Goal: Transaction & Acquisition: Book appointment/travel/reservation

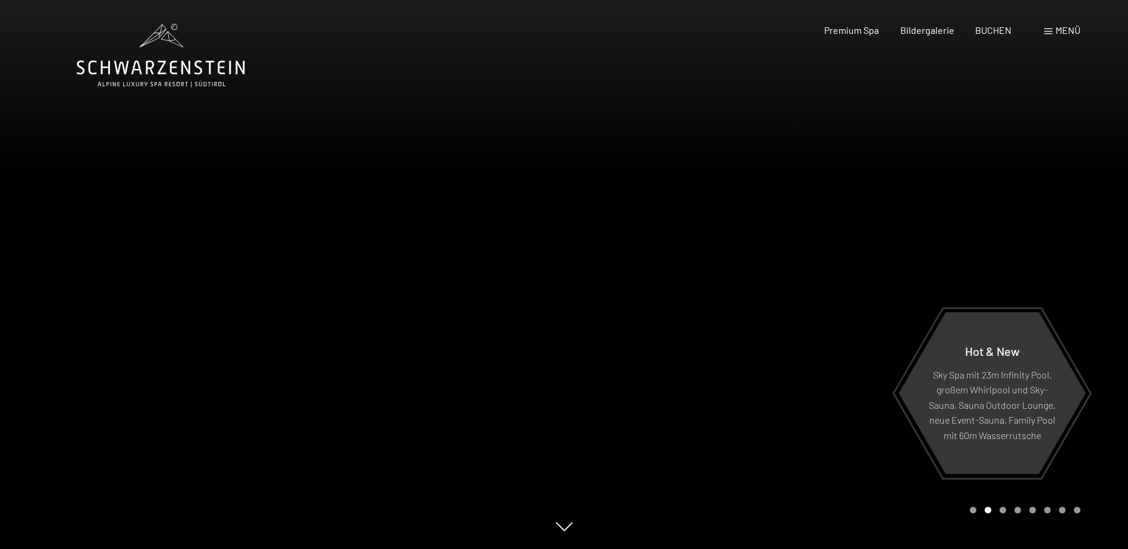
click at [662, 262] on div at bounding box center [846, 274] width 564 height 549
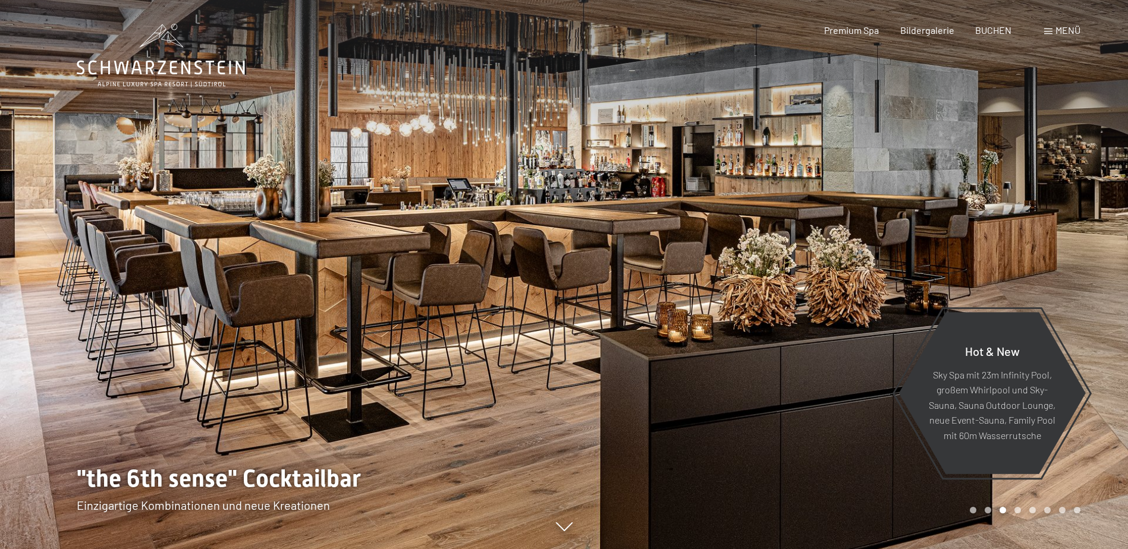
click at [1073, 487] on div at bounding box center [846, 274] width 564 height 549
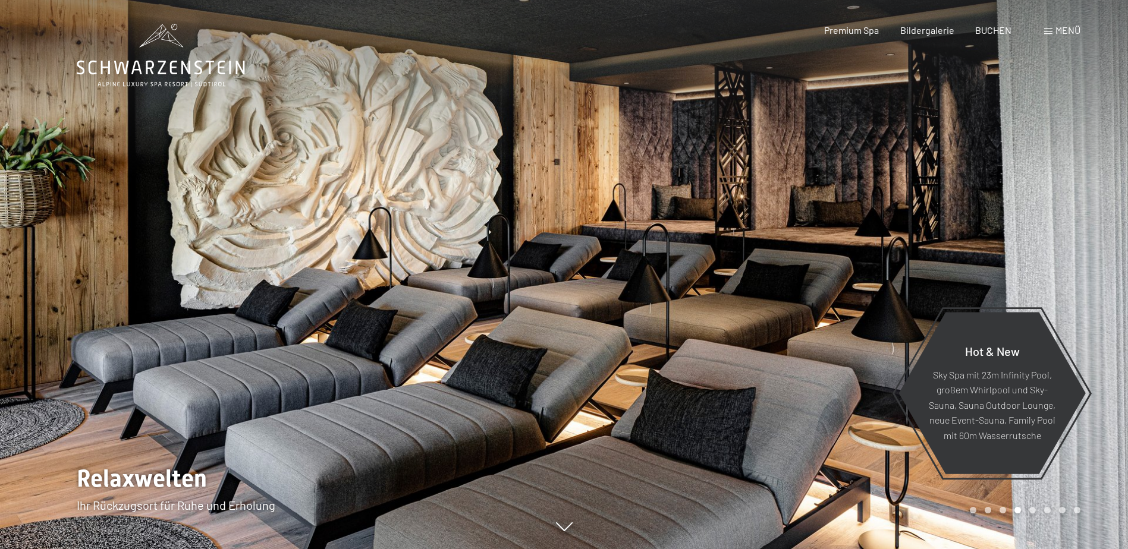
click at [1073, 487] on div at bounding box center [846, 274] width 564 height 549
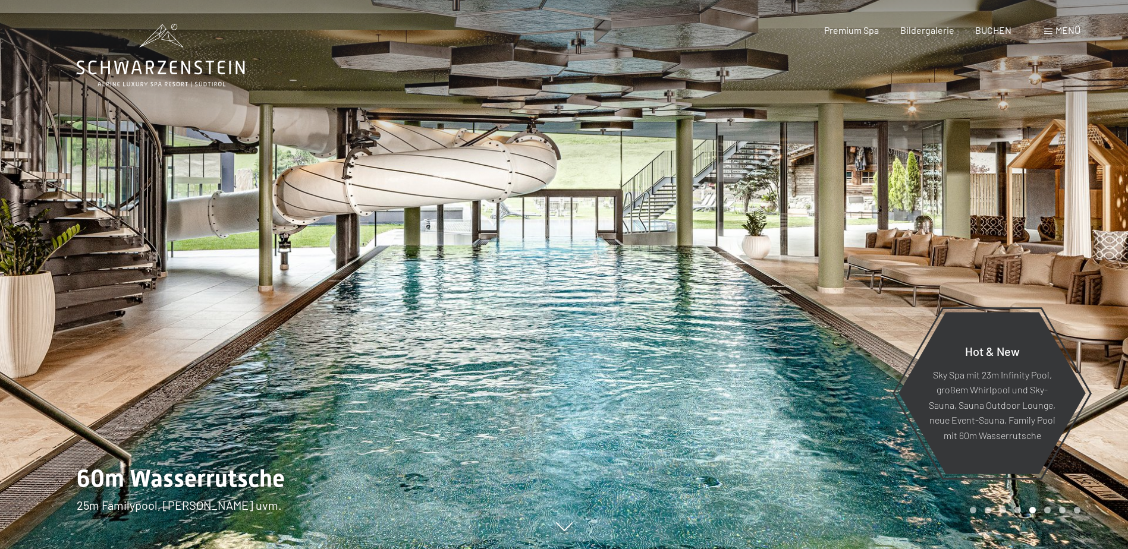
click at [1073, 487] on div at bounding box center [846, 274] width 564 height 549
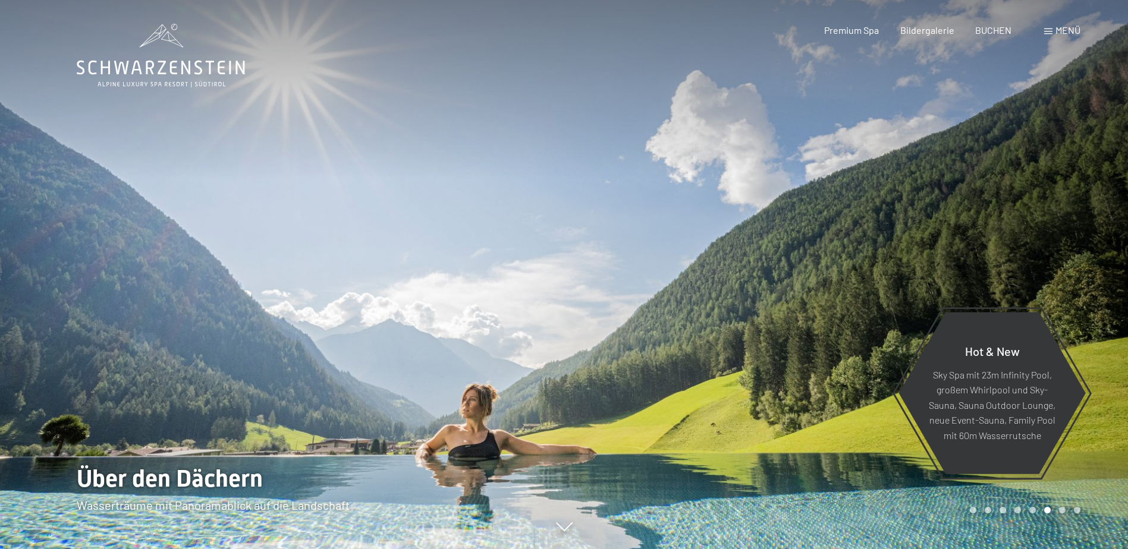
click at [1073, 487] on div at bounding box center [846, 274] width 564 height 549
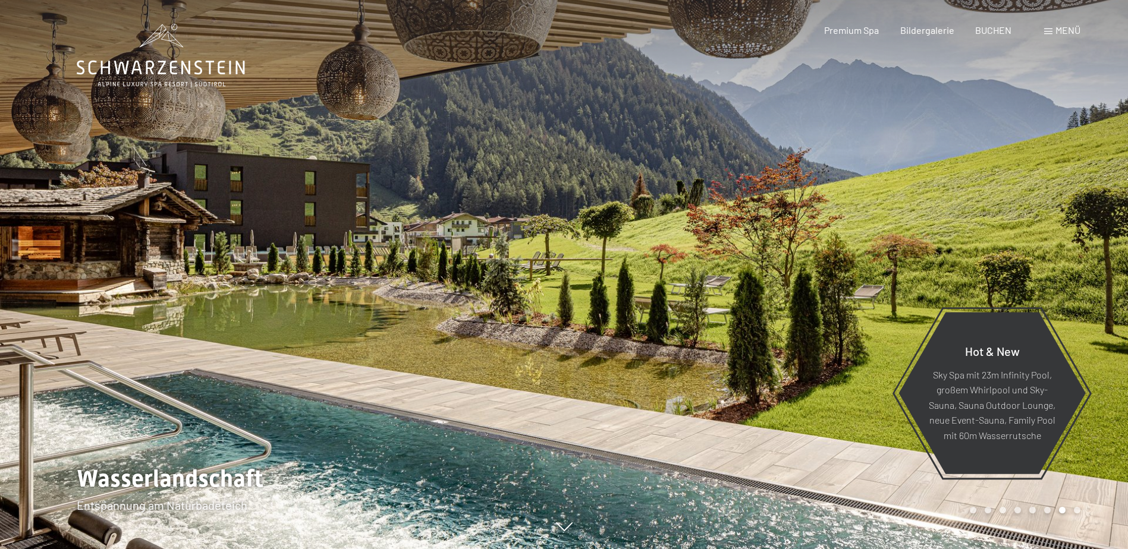
click at [1073, 487] on div at bounding box center [846, 274] width 564 height 549
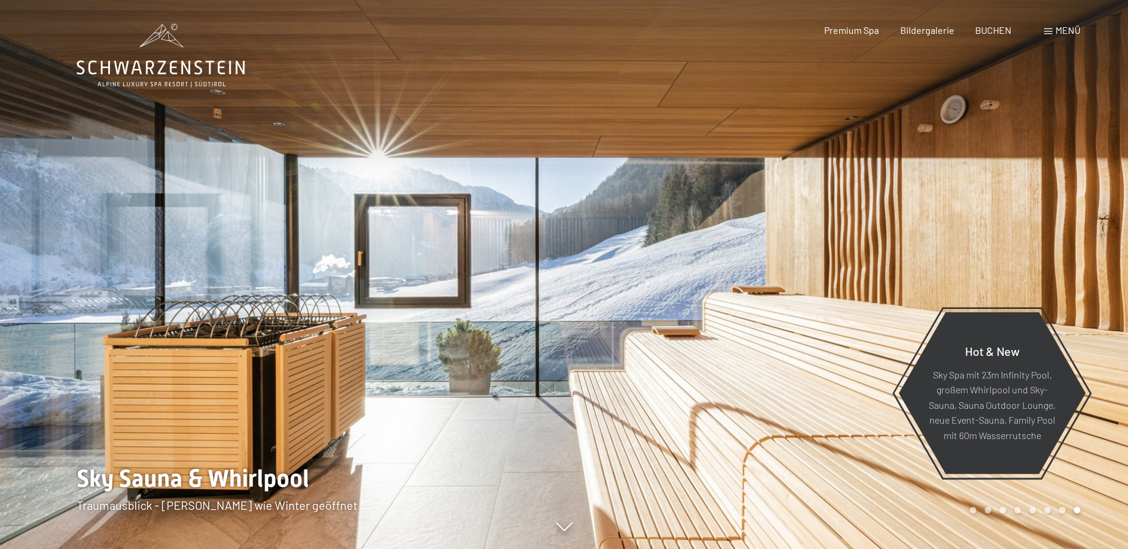
click at [1073, 487] on div at bounding box center [846, 274] width 564 height 549
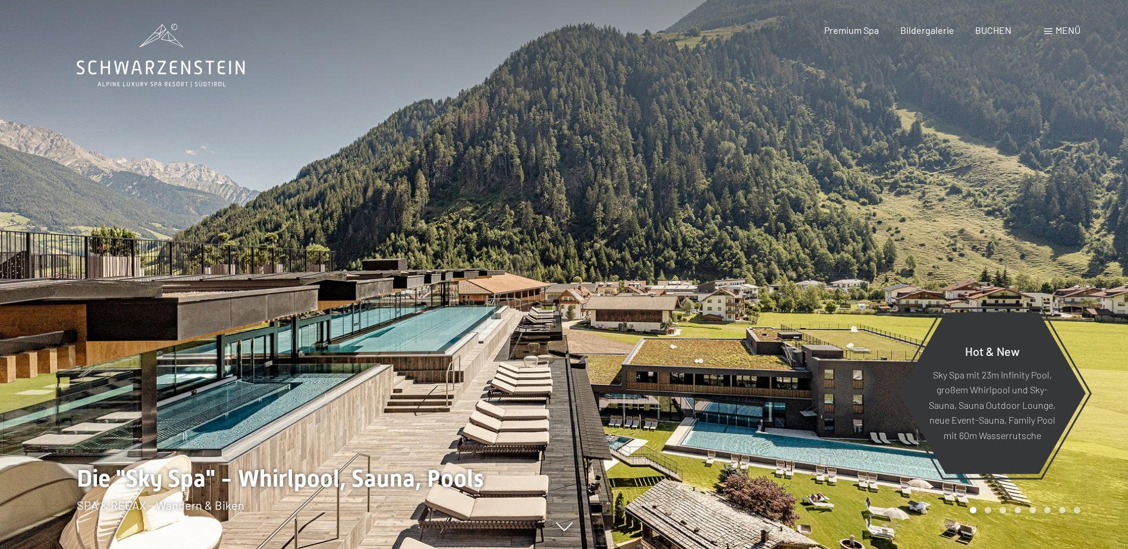
click at [1073, 487] on div at bounding box center [846, 274] width 564 height 549
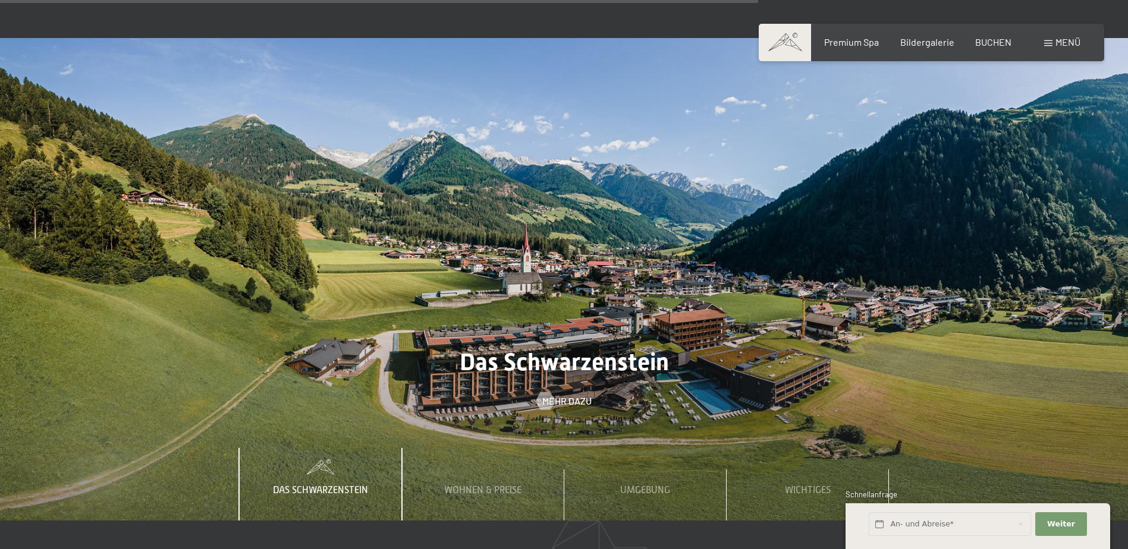
scroll to position [4192, 0]
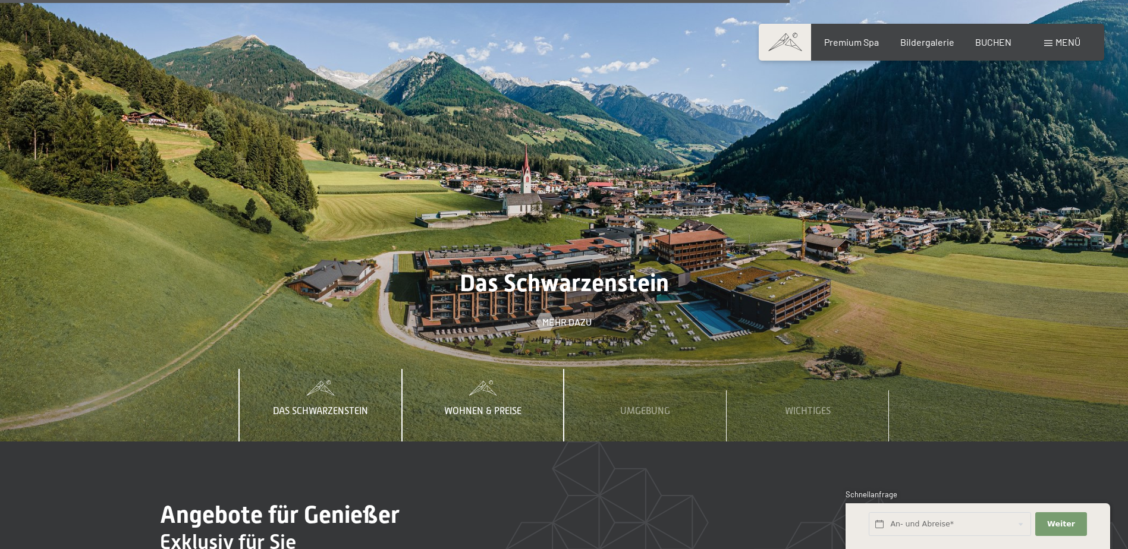
click at [480, 369] on div "Wohnen & Preise" at bounding box center [482, 405] width 95 height 73
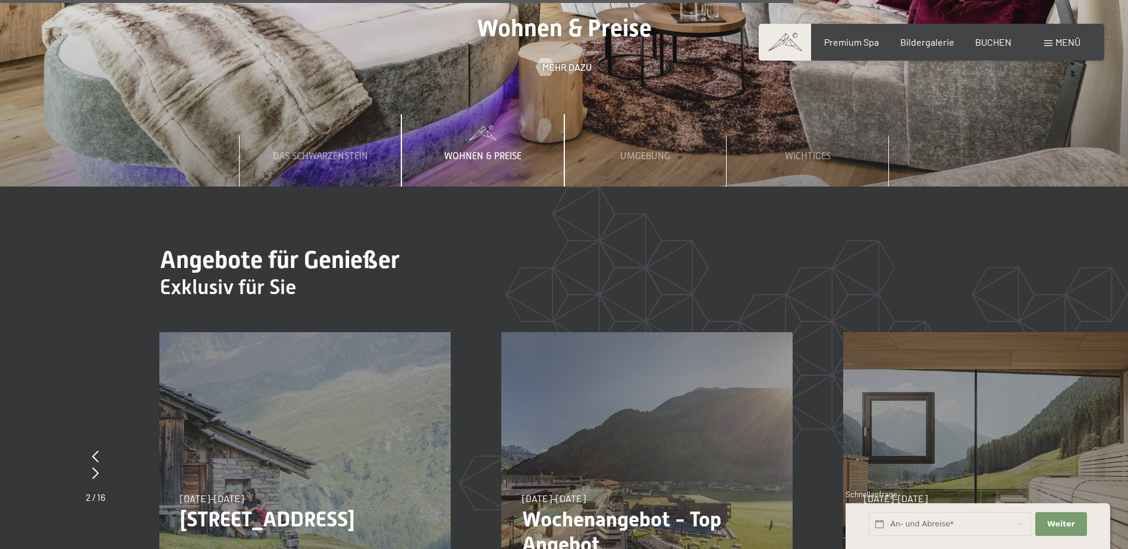
scroll to position [4519, 0]
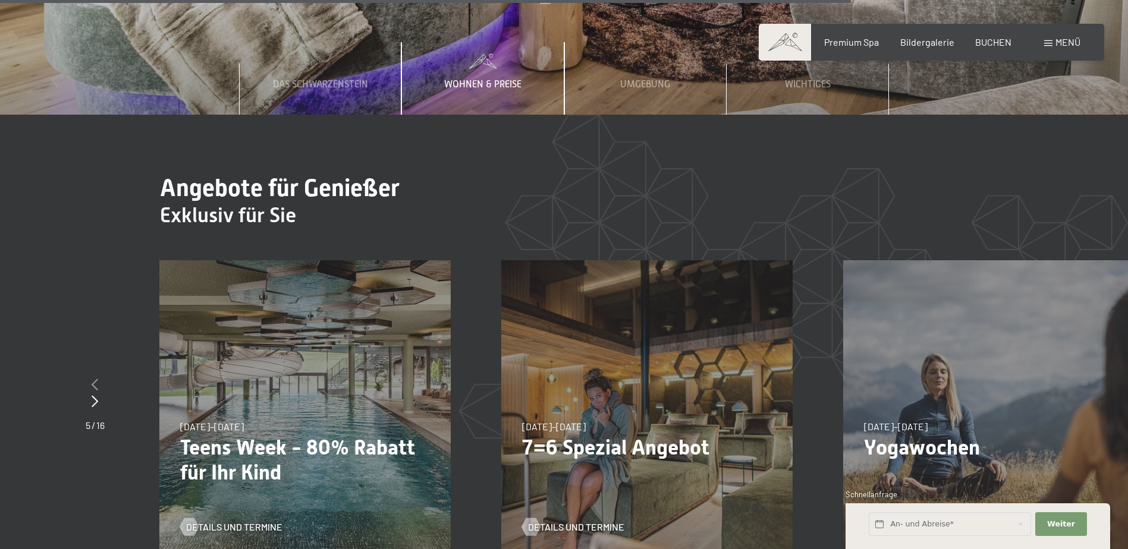
click at [95, 379] on icon at bounding box center [95, 385] width 7 height 12
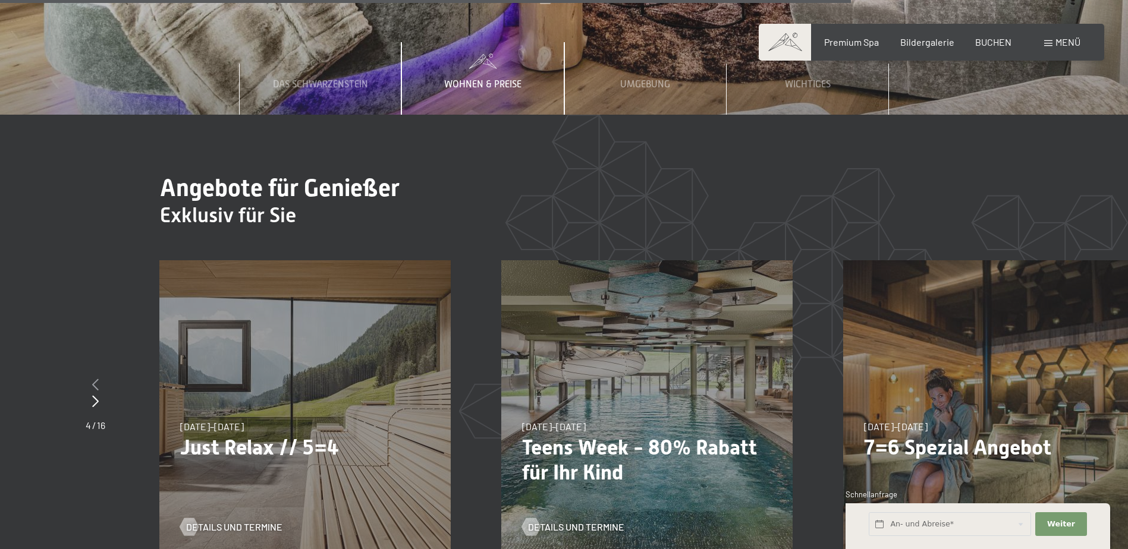
click at [95, 379] on icon at bounding box center [95, 385] width 7 height 12
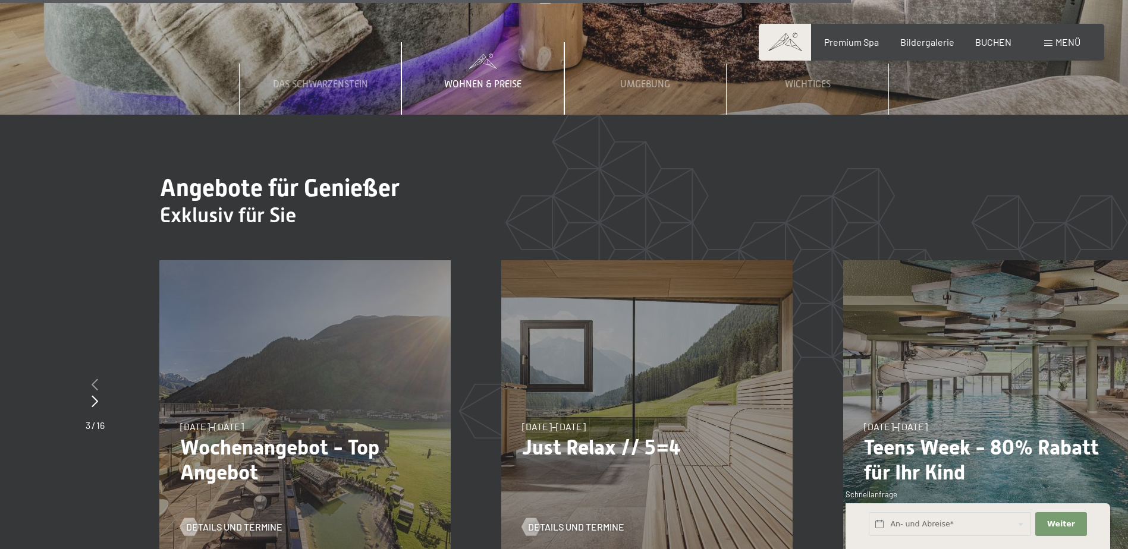
click at [95, 379] on icon at bounding box center [95, 385] width 7 height 12
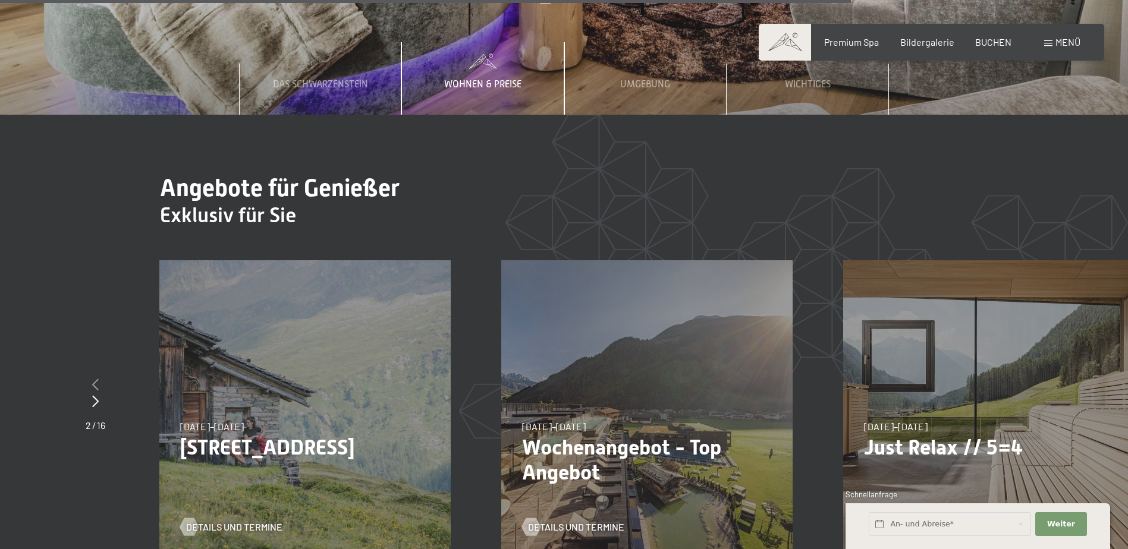
click at [95, 379] on icon at bounding box center [95, 385] width 7 height 12
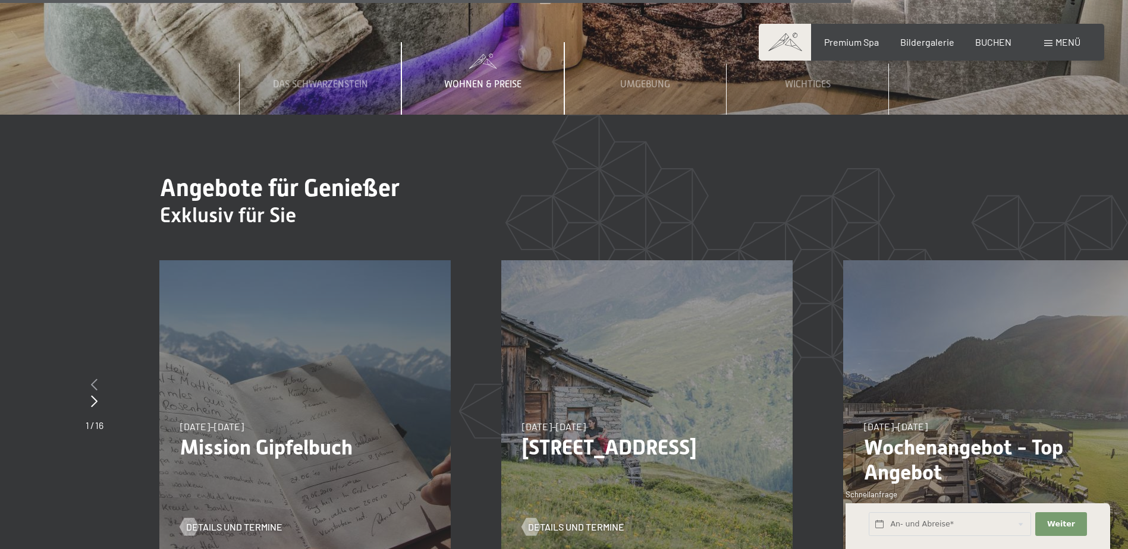
click at [95, 379] on icon at bounding box center [94, 385] width 7 height 12
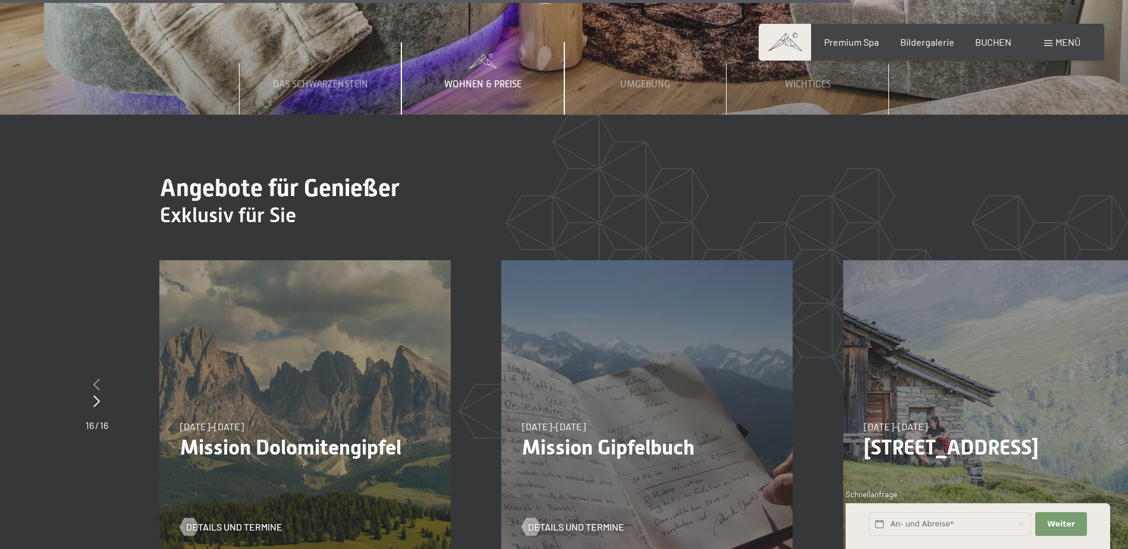
click at [95, 379] on icon at bounding box center [96, 385] width 7 height 12
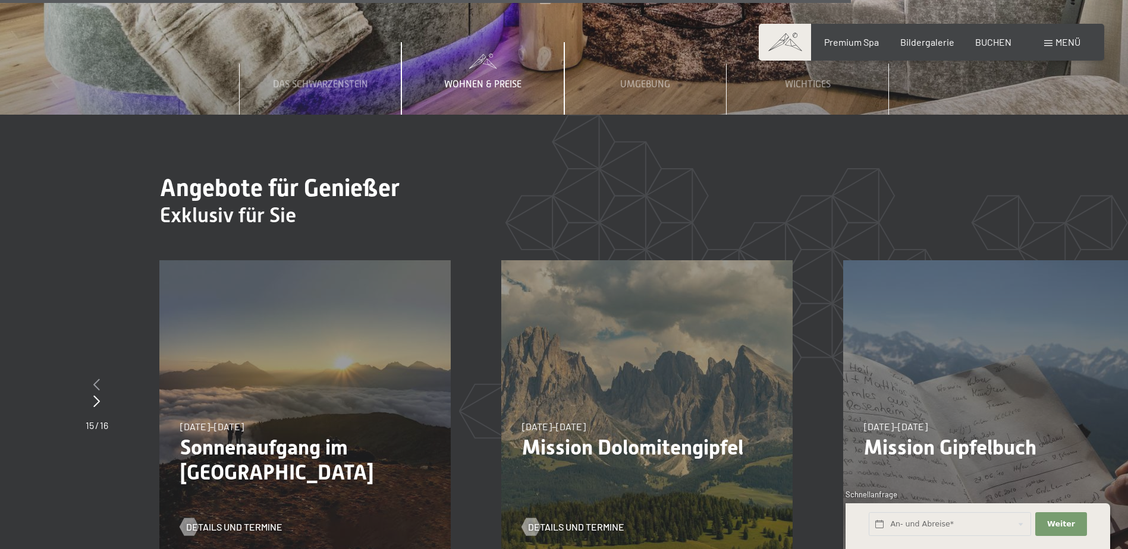
click at [95, 379] on icon at bounding box center [96, 385] width 7 height 12
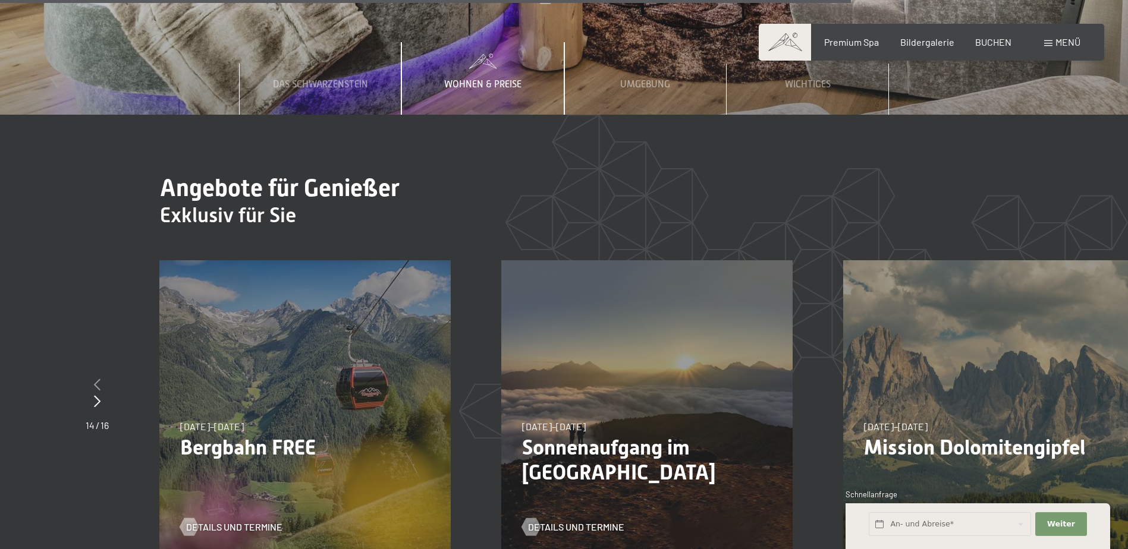
click at [95, 379] on icon at bounding box center [97, 385] width 7 height 12
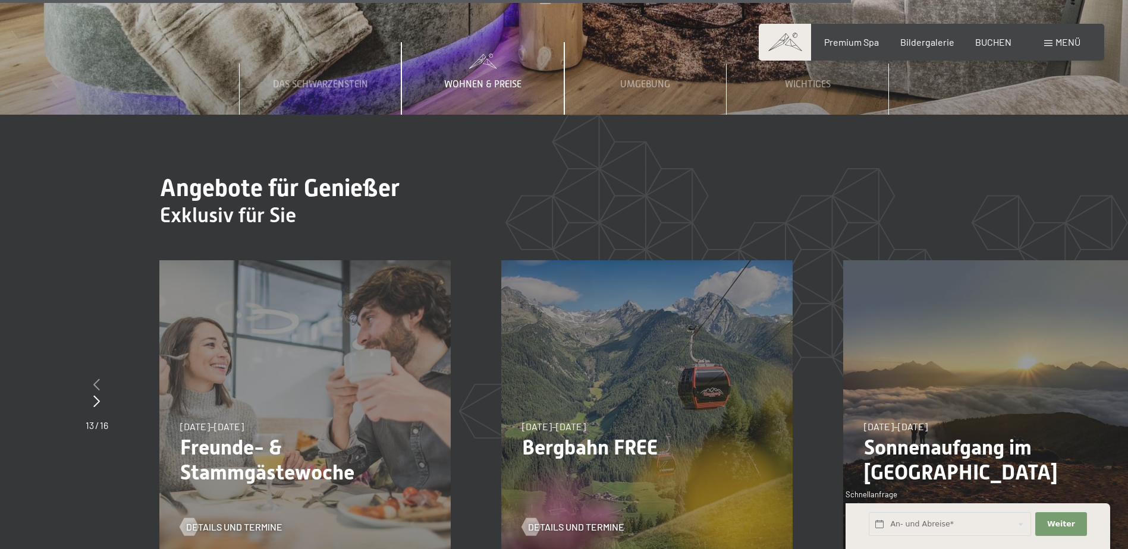
click at [95, 379] on icon at bounding box center [96, 385] width 7 height 12
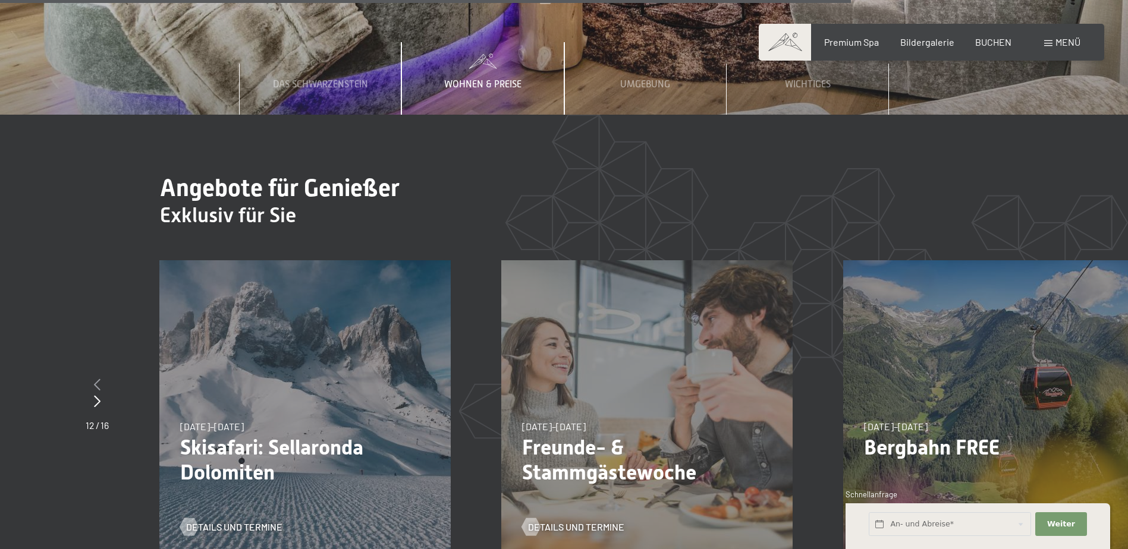
click at [95, 379] on icon at bounding box center [97, 385] width 7 height 12
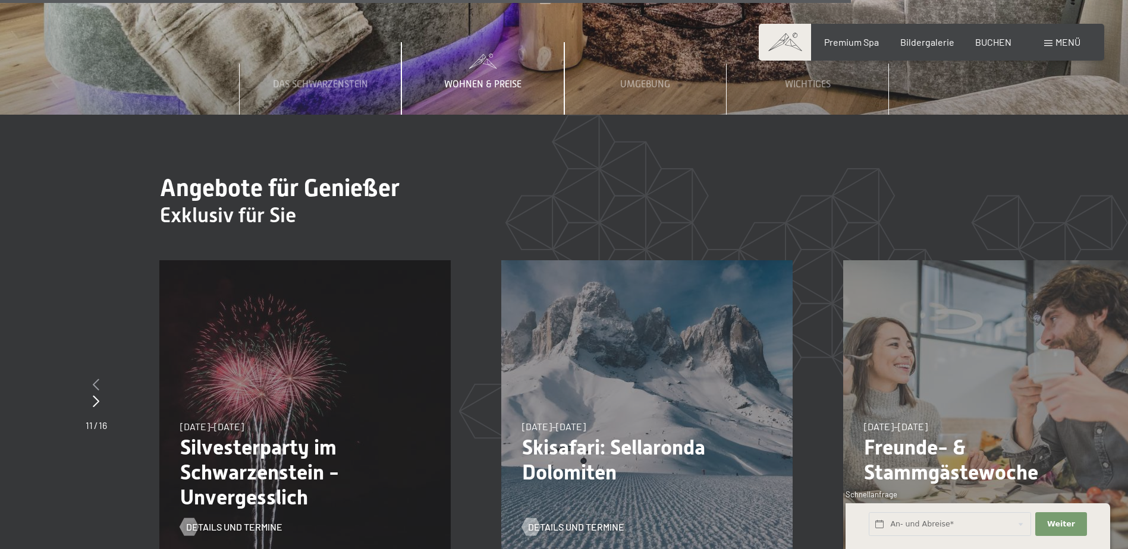
click at [97, 379] on icon at bounding box center [96, 385] width 7 height 12
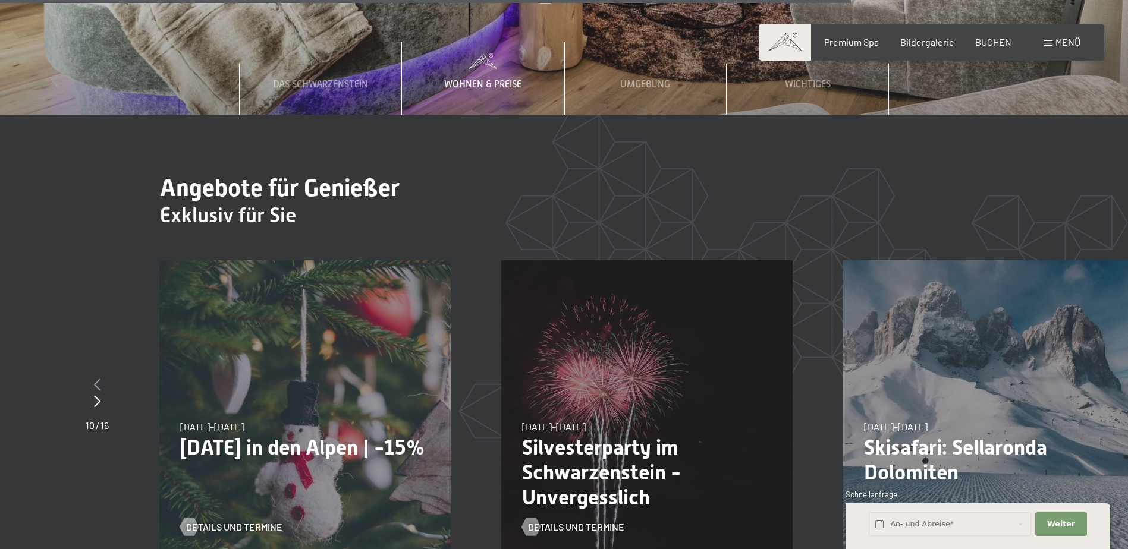
click at [97, 379] on icon at bounding box center [97, 385] width 7 height 12
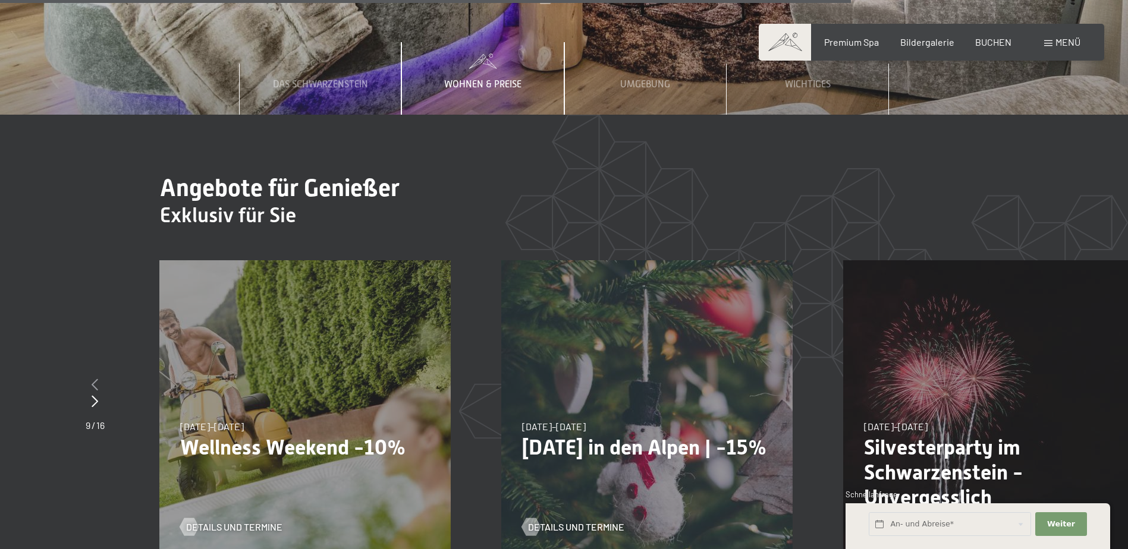
click at [95, 379] on icon at bounding box center [95, 385] width 7 height 12
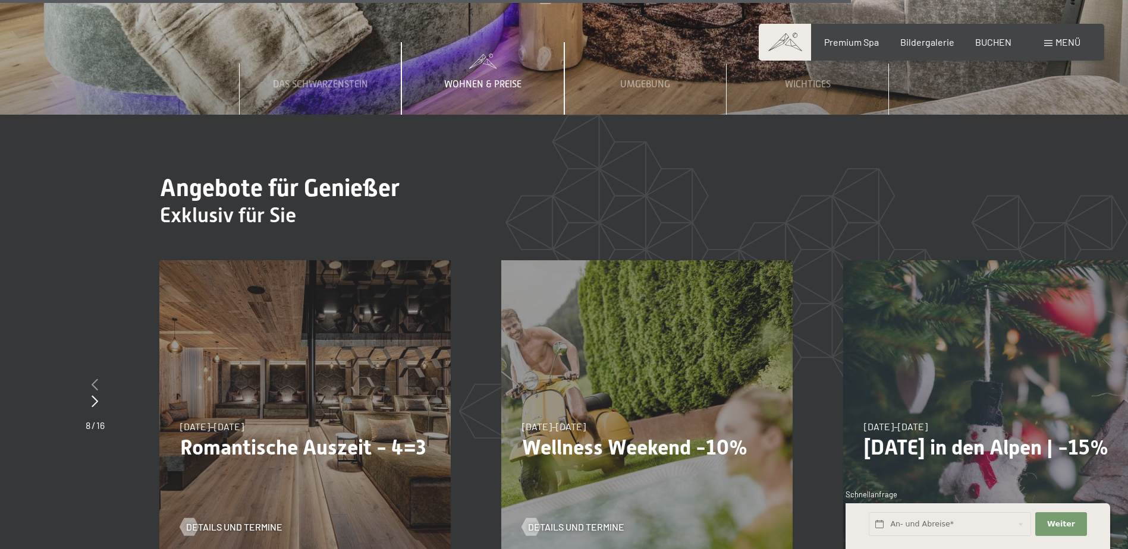
click at [95, 379] on icon at bounding box center [95, 385] width 7 height 12
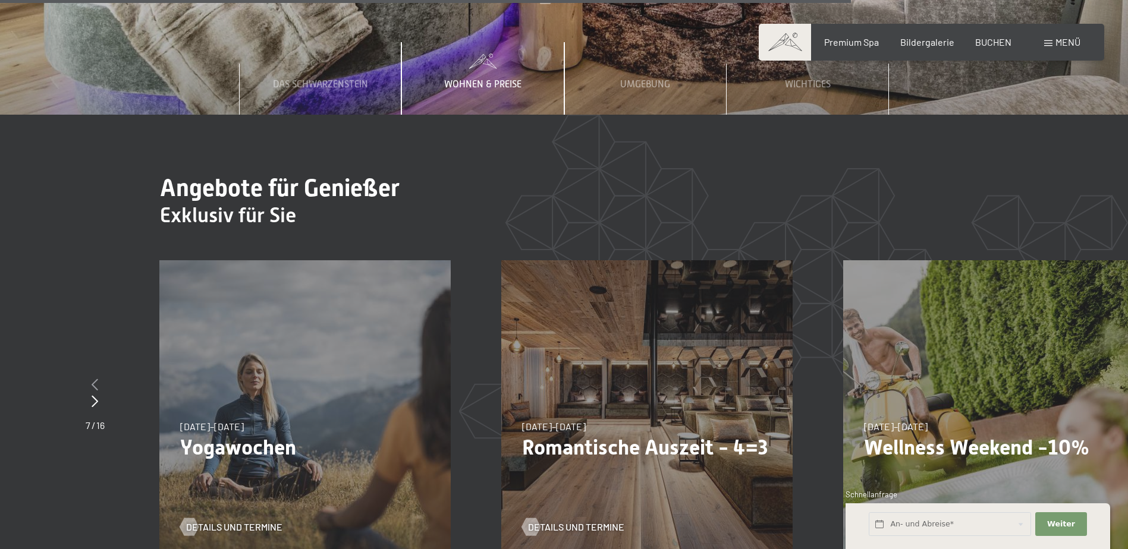
click at [95, 379] on icon at bounding box center [95, 385] width 7 height 12
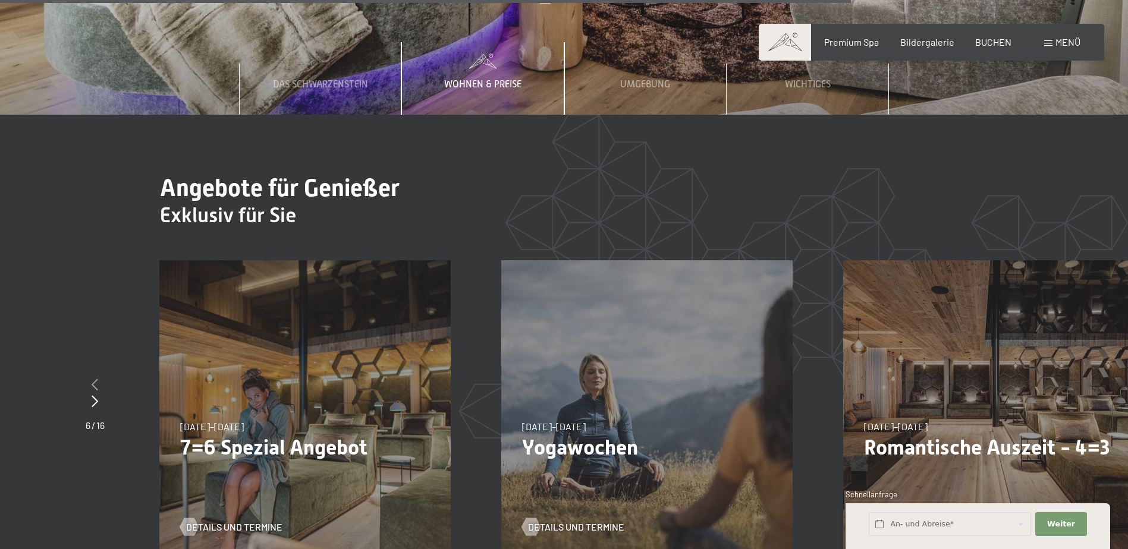
click at [95, 379] on icon at bounding box center [95, 385] width 7 height 12
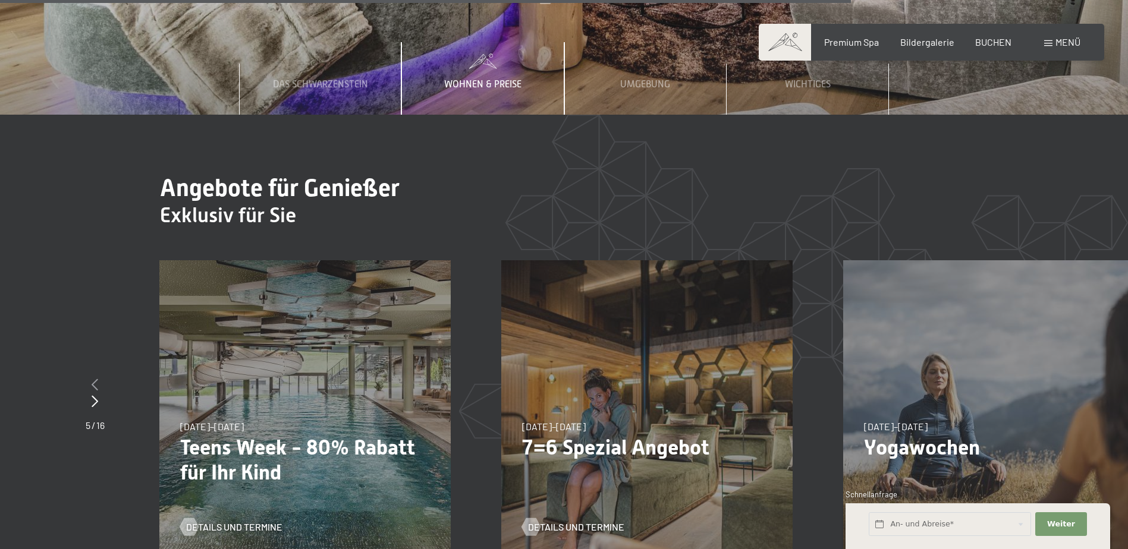
click at [94, 379] on icon at bounding box center [95, 385] width 7 height 12
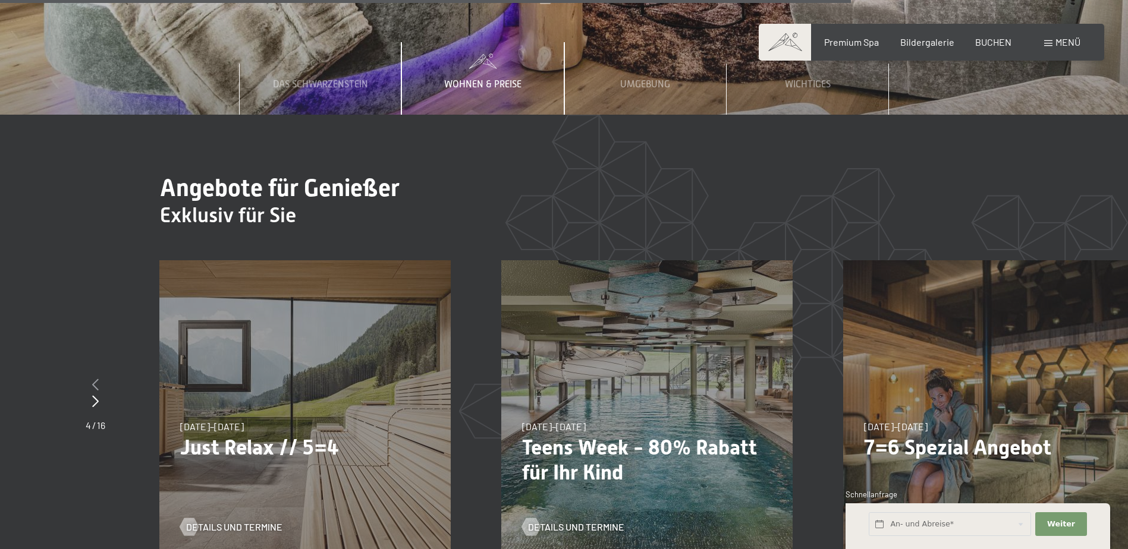
click at [94, 379] on icon at bounding box center [95, 385] width 7 height 12
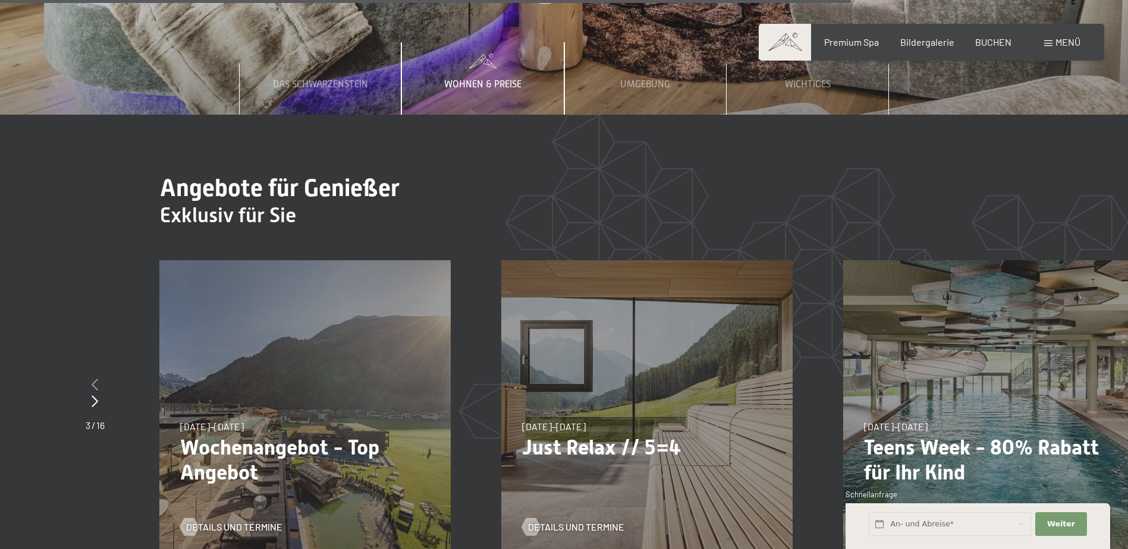
click at [94, 379] on icon at bounding box center [95, 385] width 7 height 12
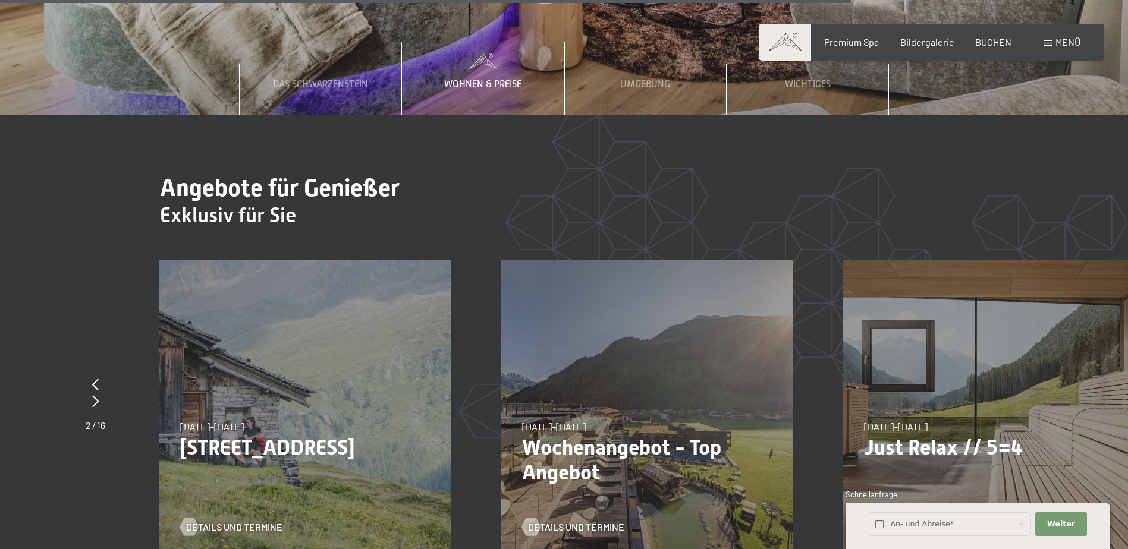
click at [661, 435] on p "Wochenangebot - Top Angebot" at bounding box center [647, 460] width 250 height 50
click at [629, 435] on p "Wochenangebot - Top Angebot" at bounding box center [647, 460] width 250 height 50
click at [602, 521] on span "Details und Termine" at bounding box center [588, 527] width 96 height 13
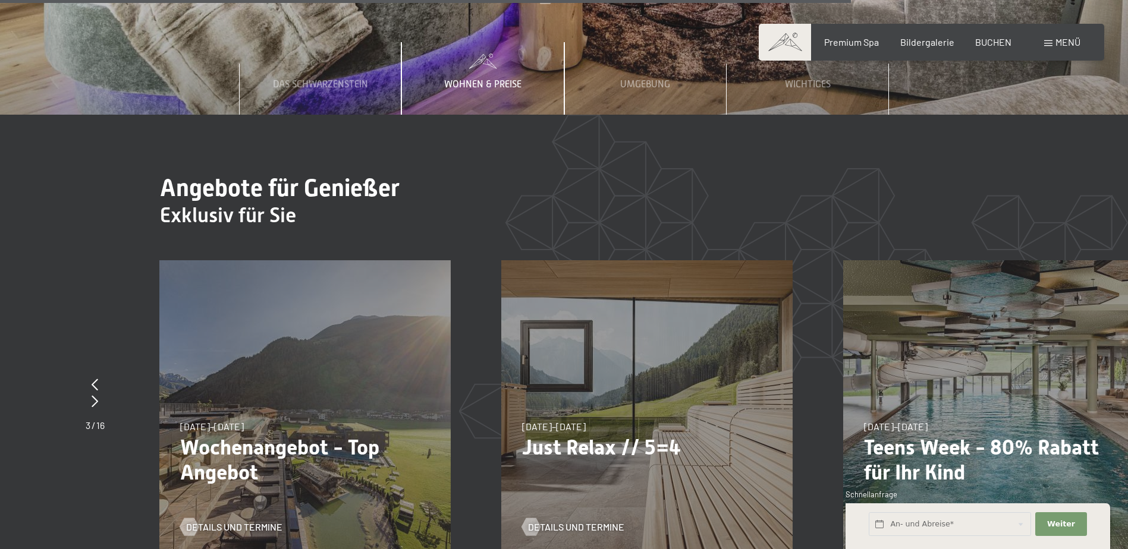
click at [905, 352] on div "[DATE]–[DATE] [DATE]–[DATE] [DATE]–[DATE] [DATE]–[DATE] [DATE]–[DATE] [DATE]–[D…" at bounding box center [988, 405] width 291 height 291
click at [918, 321] on div "[DATE]–[DATE] [DATE]–[DATE] [DATE]–[DATE] [DATE]–[DATE] [DATE]–[DATE] [DATE]–[D…" at bounding box center [988, 405] width 291 height 291
click at [946, 434] on div "[DATE]–[DATE] [DATE]–[DATE] [DATE]–[DATE] [DATE]–[DATE] [DATE]–[DATE] [DATE]–[D…" at bounding box center [988, 405] width 291 height 291
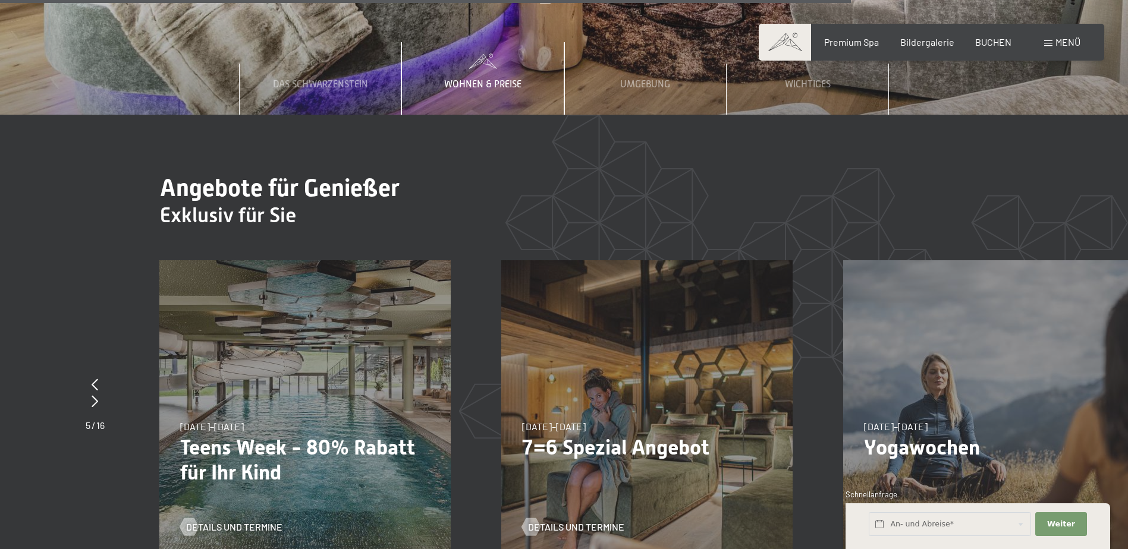
click at [227, 294] on div "[DATE]–[DATE] [DATE]–[DATE] [DATE]–[DATE] [DATE]–[DATE] [DATE]–[DATE] [DATE]–[D…" at bounding box center [304, 405] width 291 height 291
click at [225, 521] on span "Details und Termine" at bounding box center [246, 527] width 96 height 13
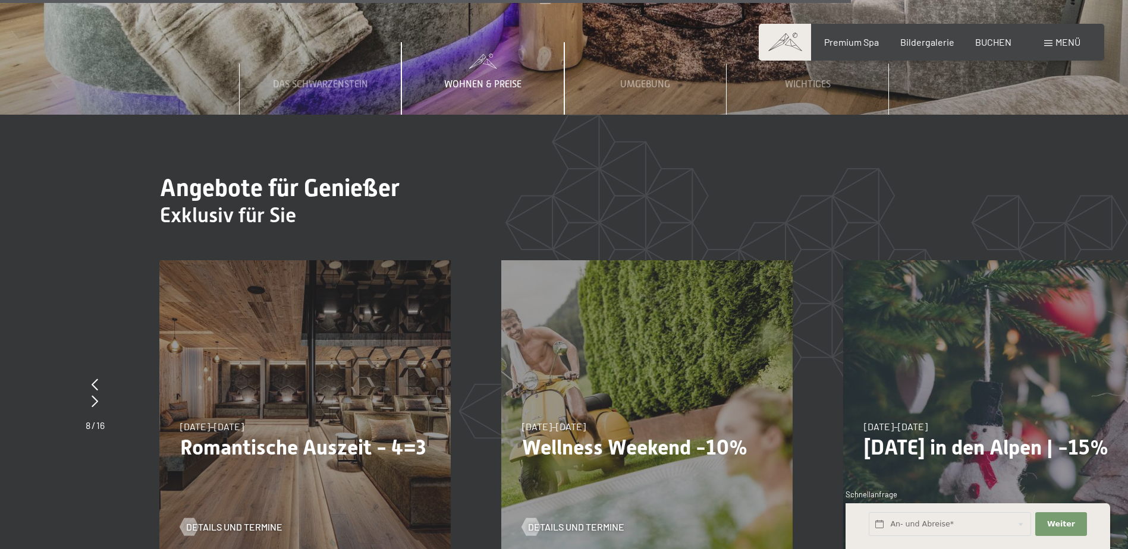
click at [974, 367] on div "[DATE]–[DATE] [DATE]–[DATE] [DATE] in den Alpen | -15% Details und Termine" at bounding box center [988, 405] width 291 height 291
click at [894, 435] on p "[DATE] in den Alpen | -15%" at bounding box center [989, 447] width 250 height 25
click at [896, 521] on span "Details und Termine" at bounding box center [930, 527] width 96 height 13
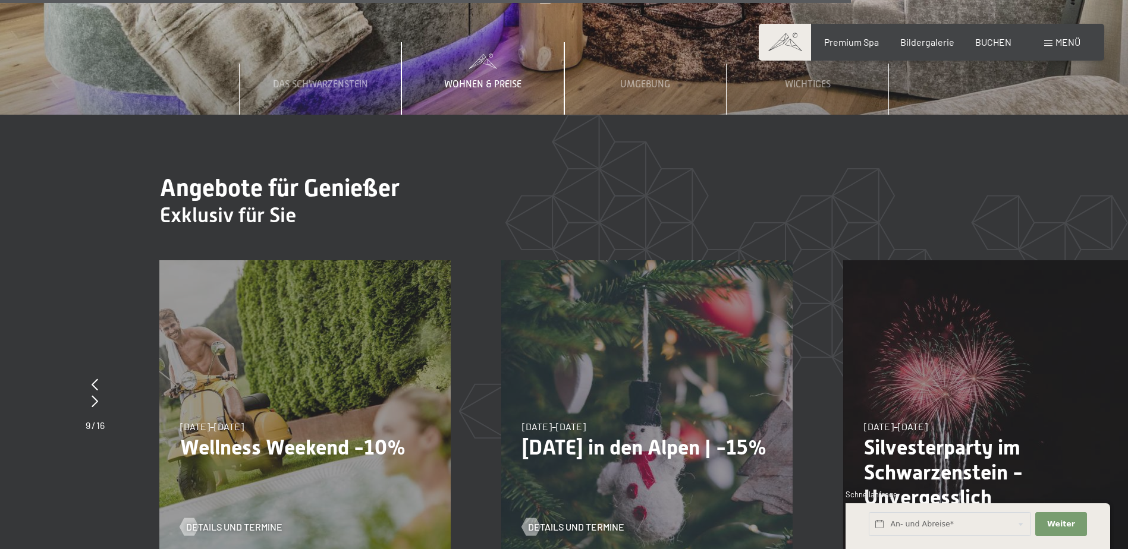
click at [1001, 435] on p "Silvesterparty im Schwarzenstein - Unvergesslich" at bounding box center [989, 472] width 250 height 75
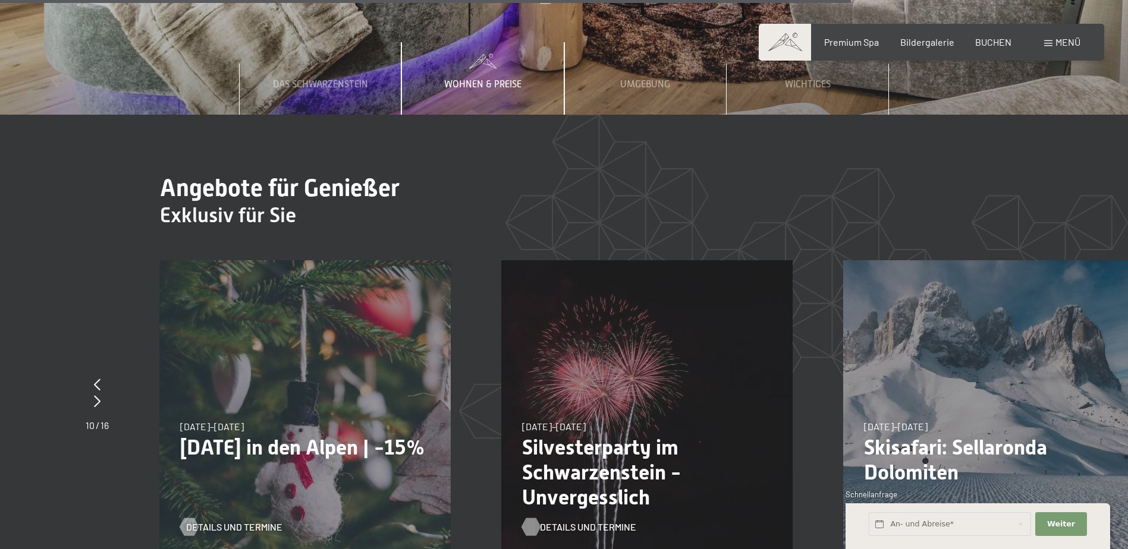
click at [583, 521] on span "Details und Termine" at bounding box center [588, 527] width 96 height 13
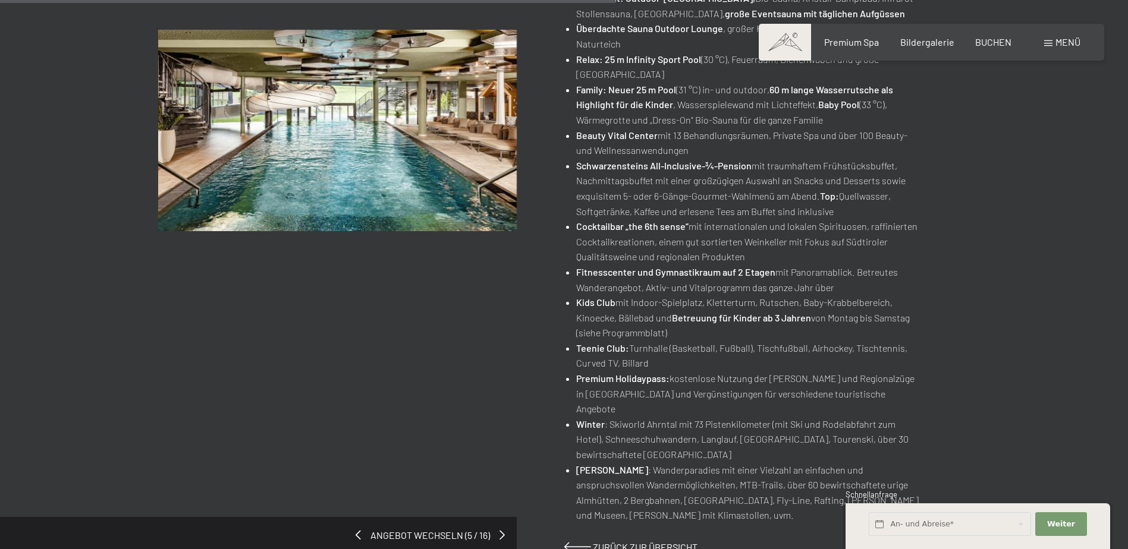
scroll to position [684, 0]
